Goal: Use online tool/utility: Utilize a website feature to perform a specific function

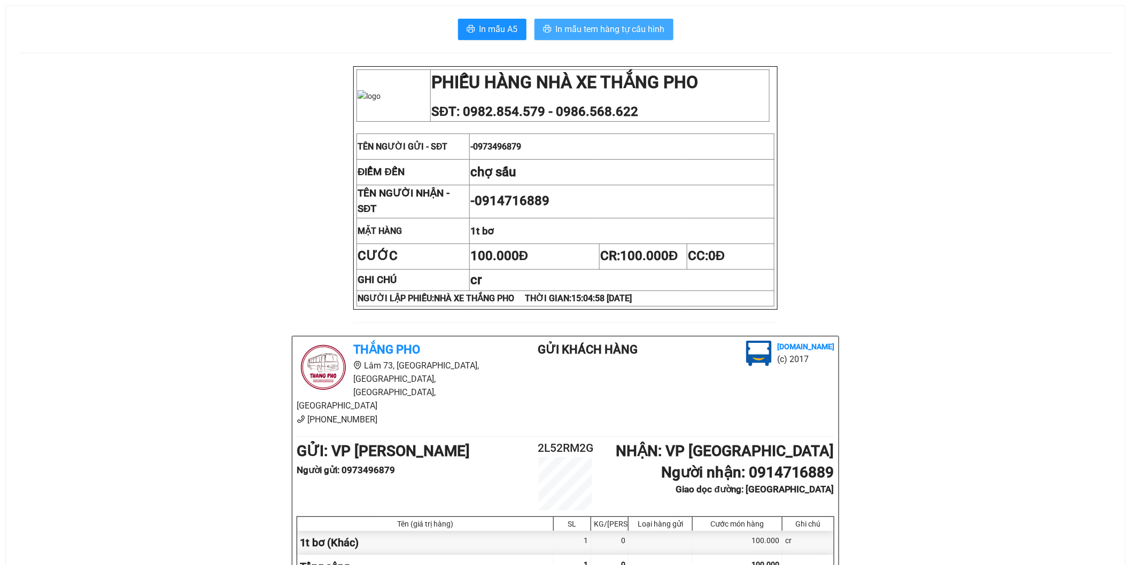
click at [605, 24] on span "In mẫu tem hàng tự cấu hình" at bounding box center [610, 28] width 109 height 13
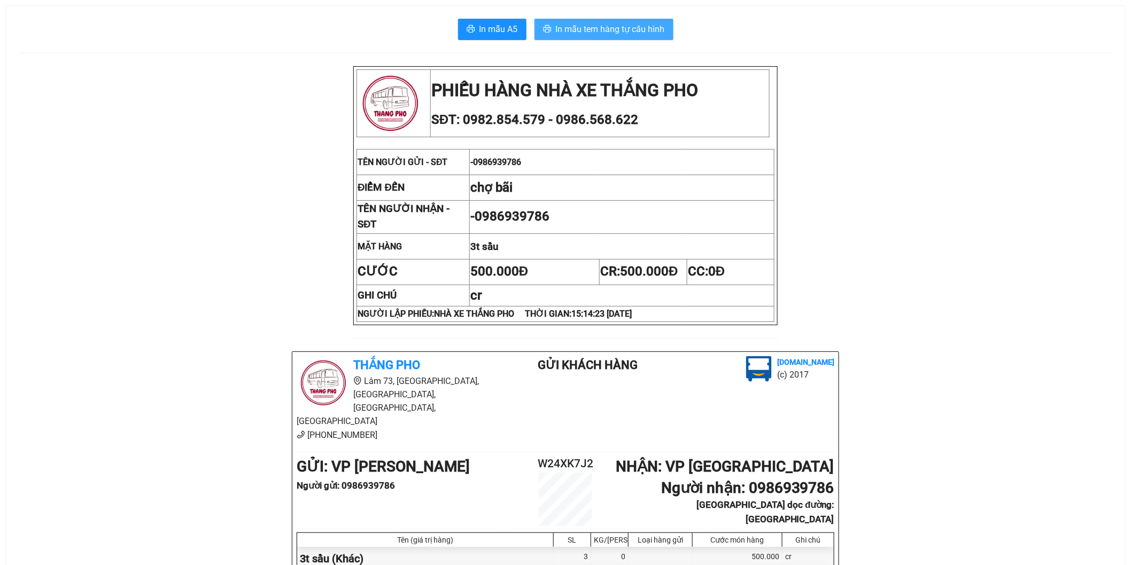
click at [620, 32] on span "In mẫu tem hàng tự cấu hình" at bounding box center [610, 28] width 109 height 13
click at [628, 26] on span "In mẫu tem hàng tự cấu hình" at bounding box center [610, 28] width 109 height 13
click at [644, 35] on span "In mẫu tem hàng tự cấu hình" at bounding box center [610, 28] width 109 height 13
